Goal: Task Accomplishment & Management: Use online tool/utility

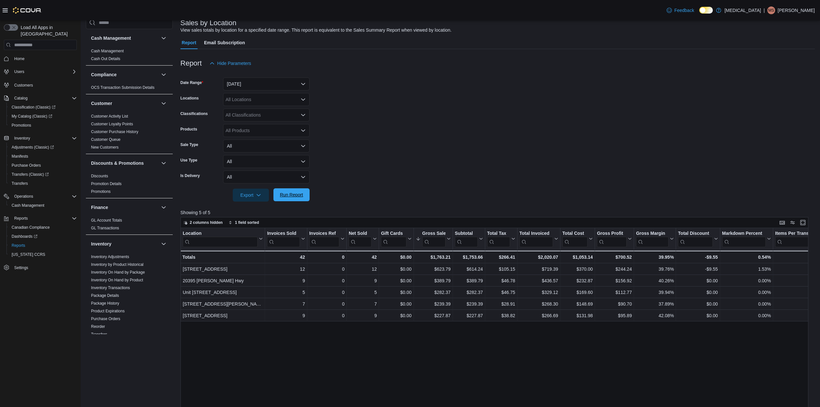
click at [284, 193] on span "Run Report" at bounding box center [291, 194] width 23 height 6
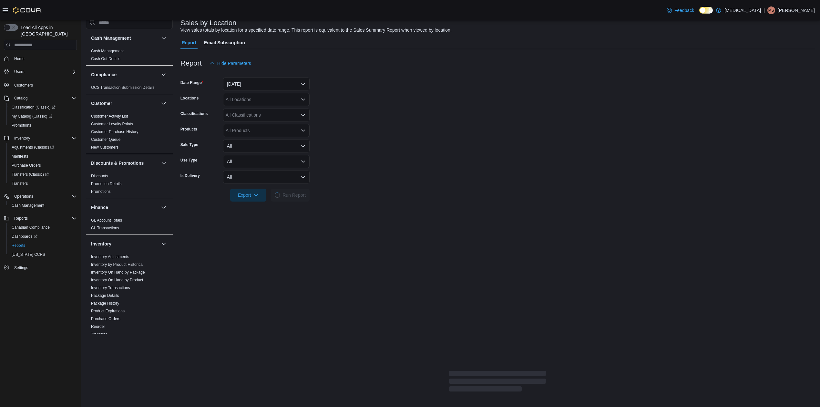
scroll to position [311, 0]
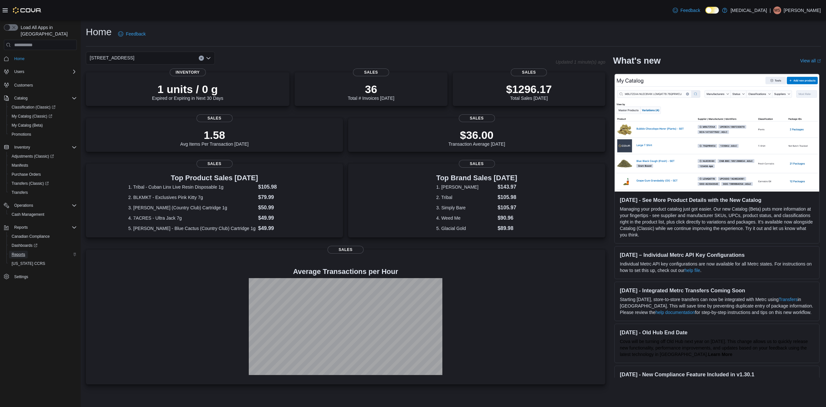
click at [26, 250] on link "Reports" at bounding box center [18, 254] width 19 height 8
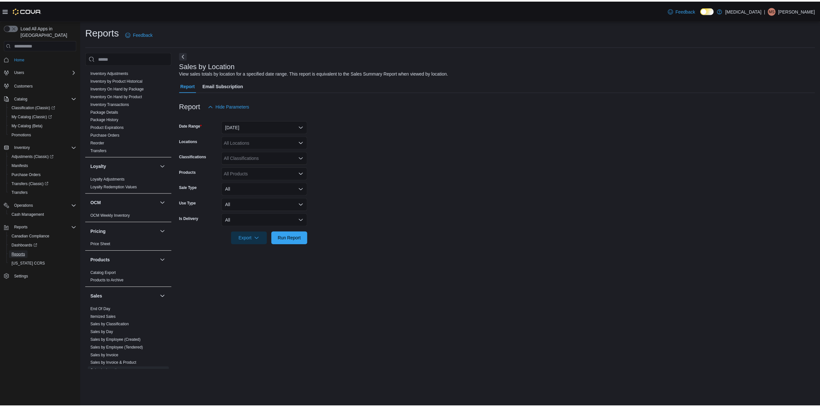
scroll to position [311, 0]
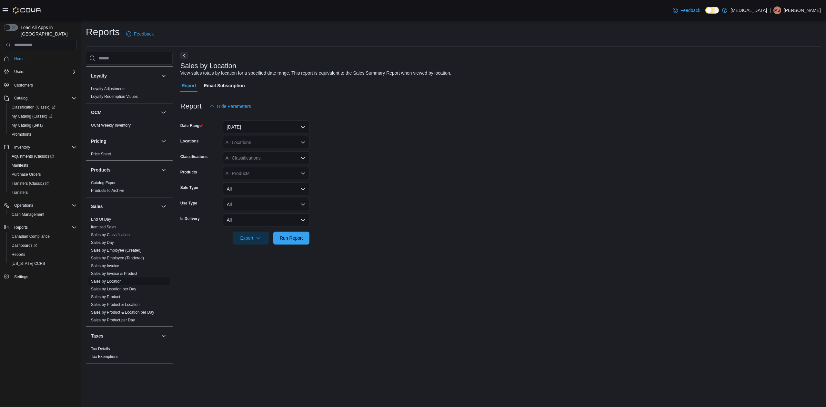
click at [106, 281] on link "Sales by Location" at bounding box center [106, 281] width 31 height 5
click at [250, 130] on button "Yesterday" at bounding box center [266, 126] width 87 height 13
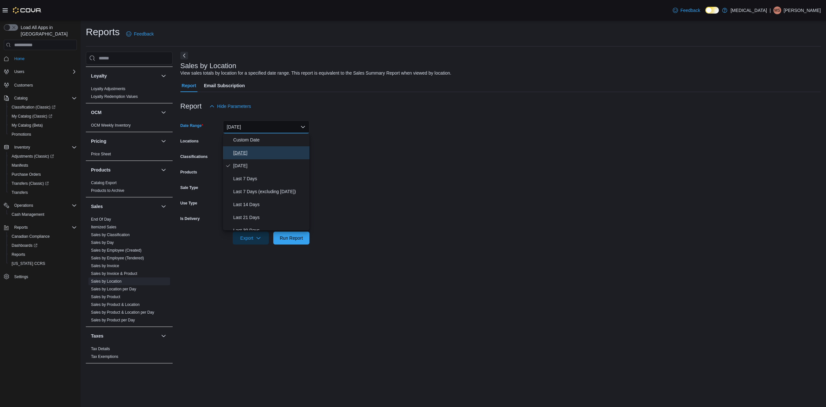
click at [238, 153] on span "[DATE]" at bounding box center [270, 153] width 74 height 8
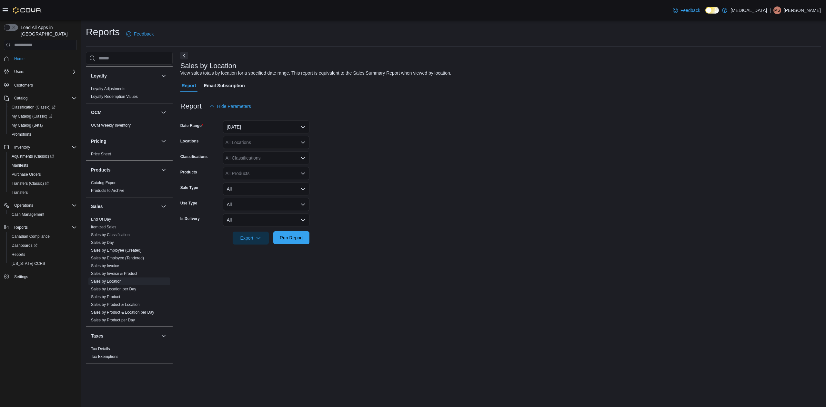
click at [300, 242] on span "Run Report" at bounding box center [291, 237] width 28 height 13
